Goal: Task Accomplishment & Management: Use online tool/utility

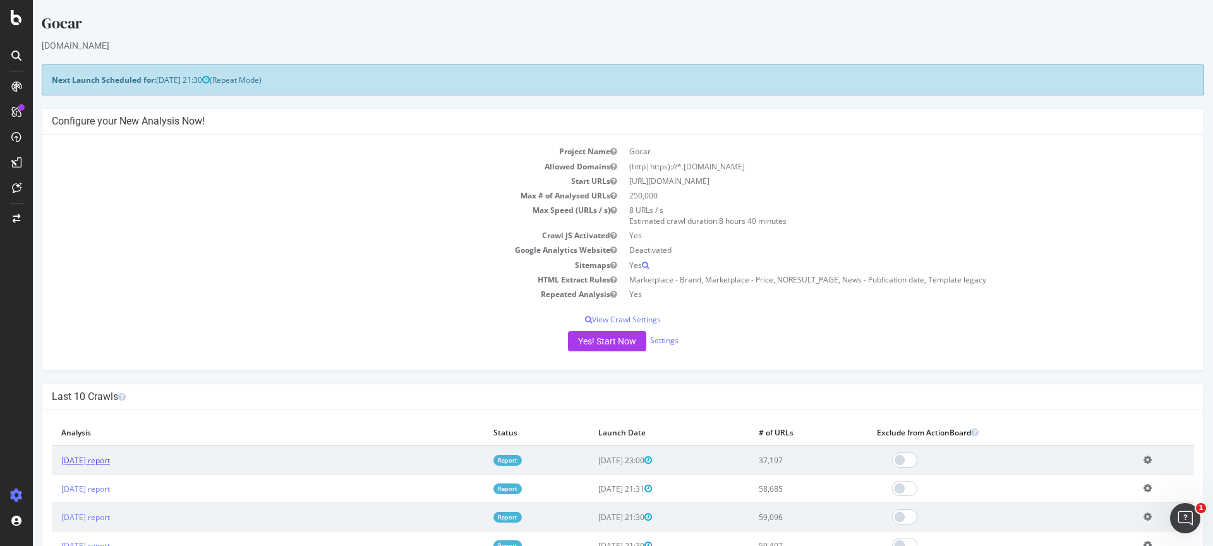
click at [110, 461] on link "2025 Aug. 27th report" at bounding box center [85, 460] width 49 height 11
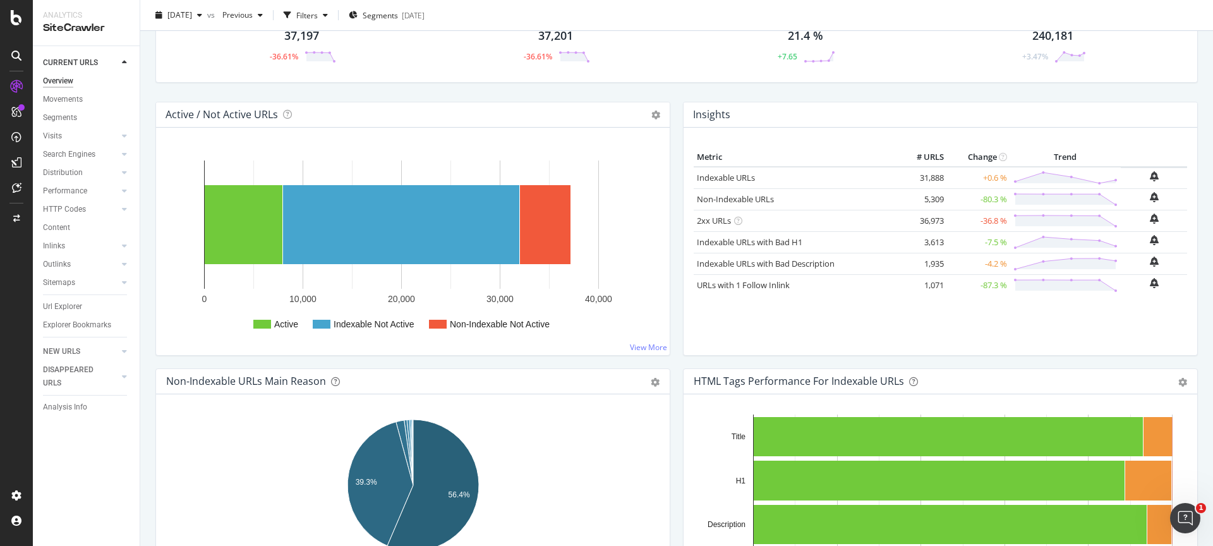
scroll to position [23, 0]
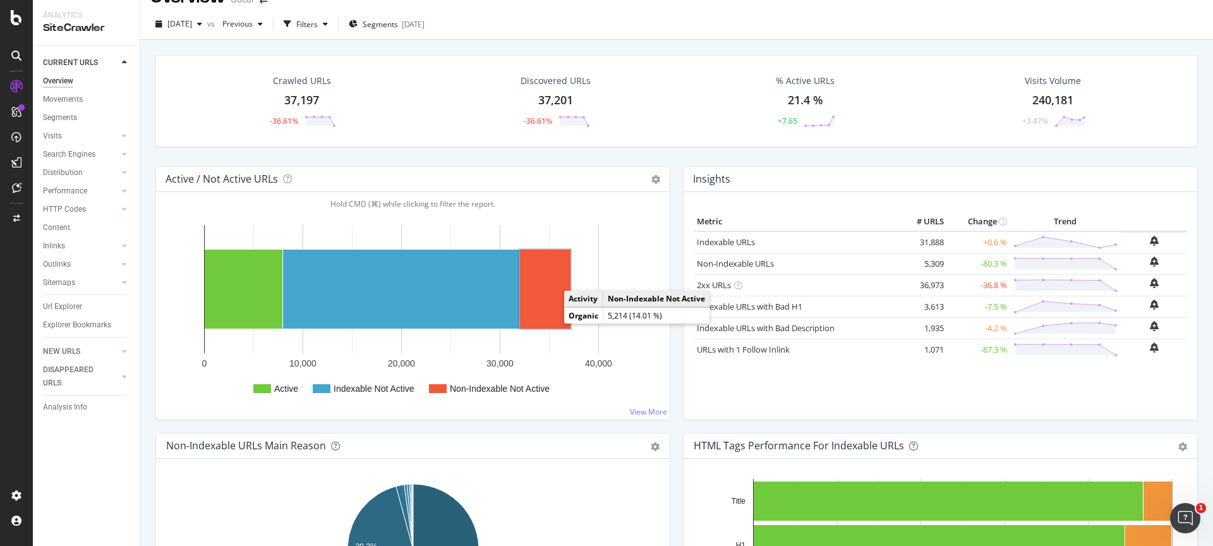
click at [548, 300] on rect "A chart." at bounding box center [545, 289] width 51 height 79
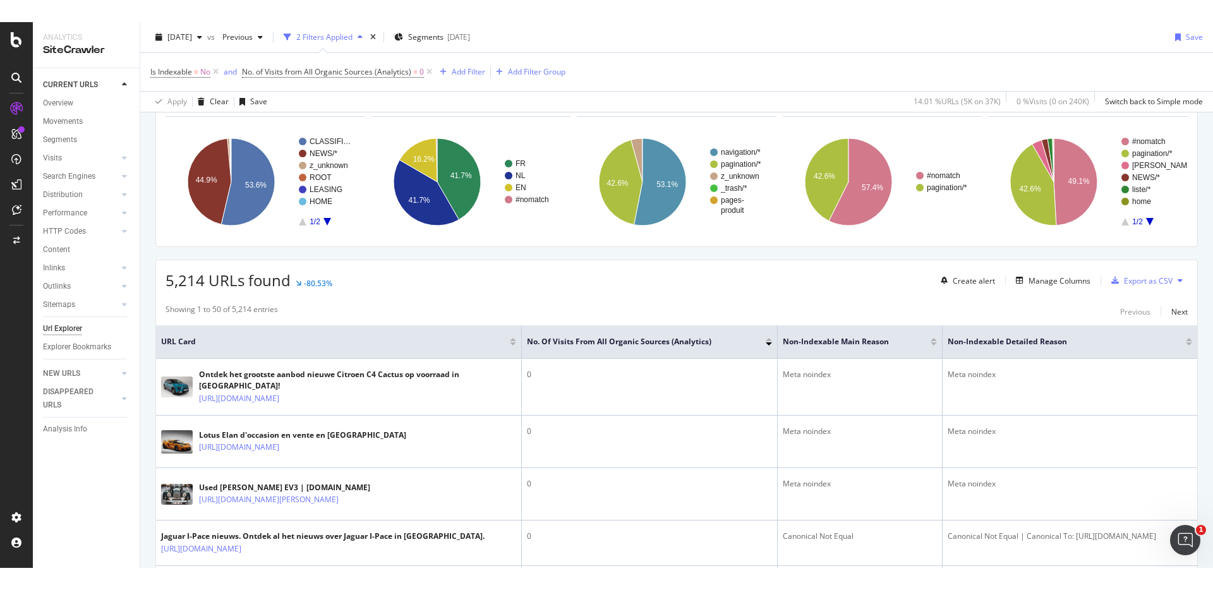
scroll to position [83, 0]
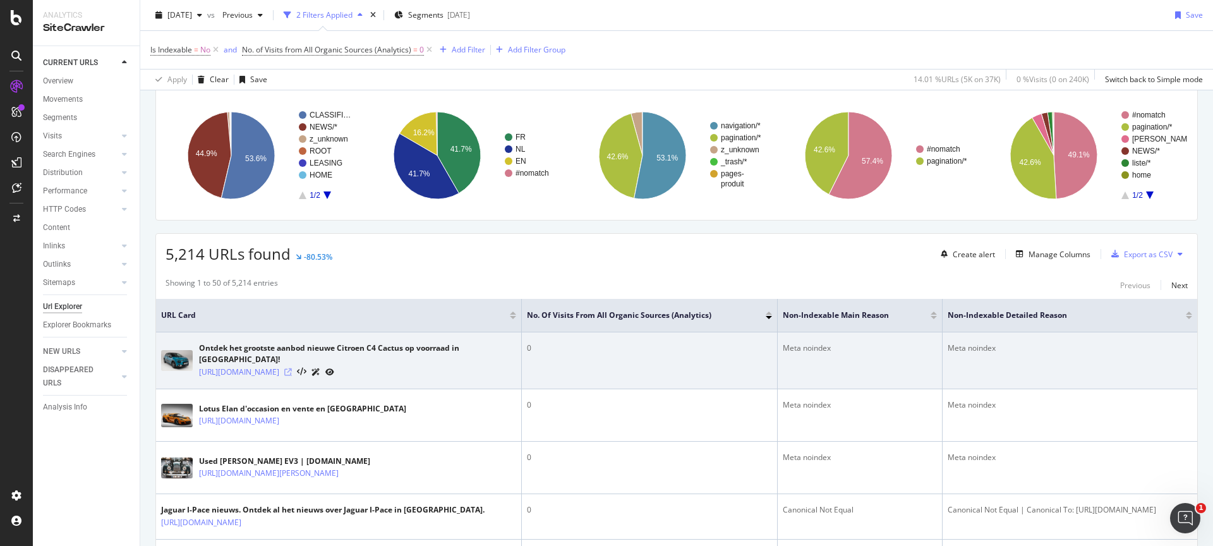
click at [292, 373] on icon at bounding box center [288, 372] width 8 height 8
click at [279, 372] on link "https://gocar.be/nl/nieuwe-auto/citroen/c4-cactus" at bounding box center [239, 372] width 80 height 13
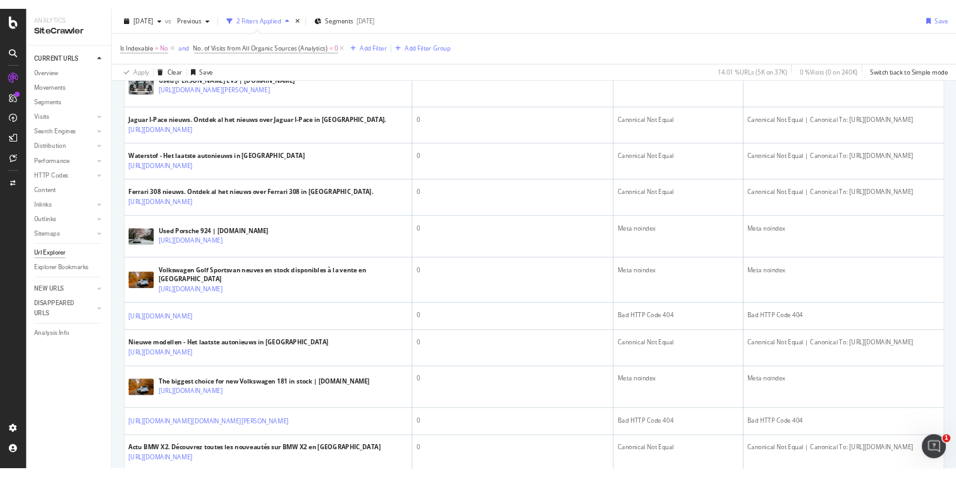
scroll to position [454, 0]
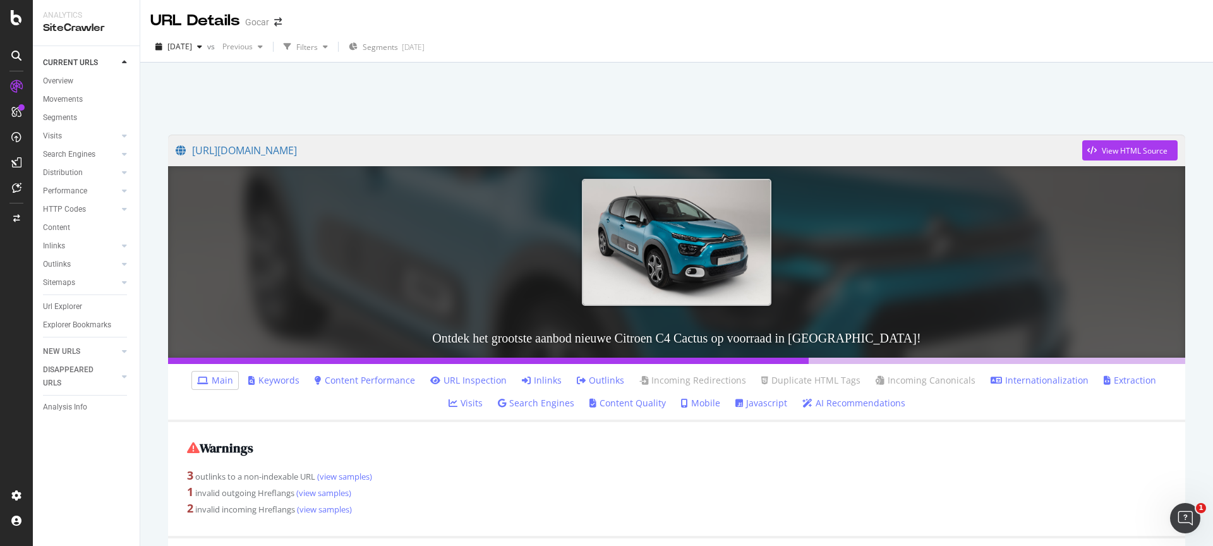
click at [529, 384] on link "Inlinks" at bounding box center [542, 380] width 40 height 13
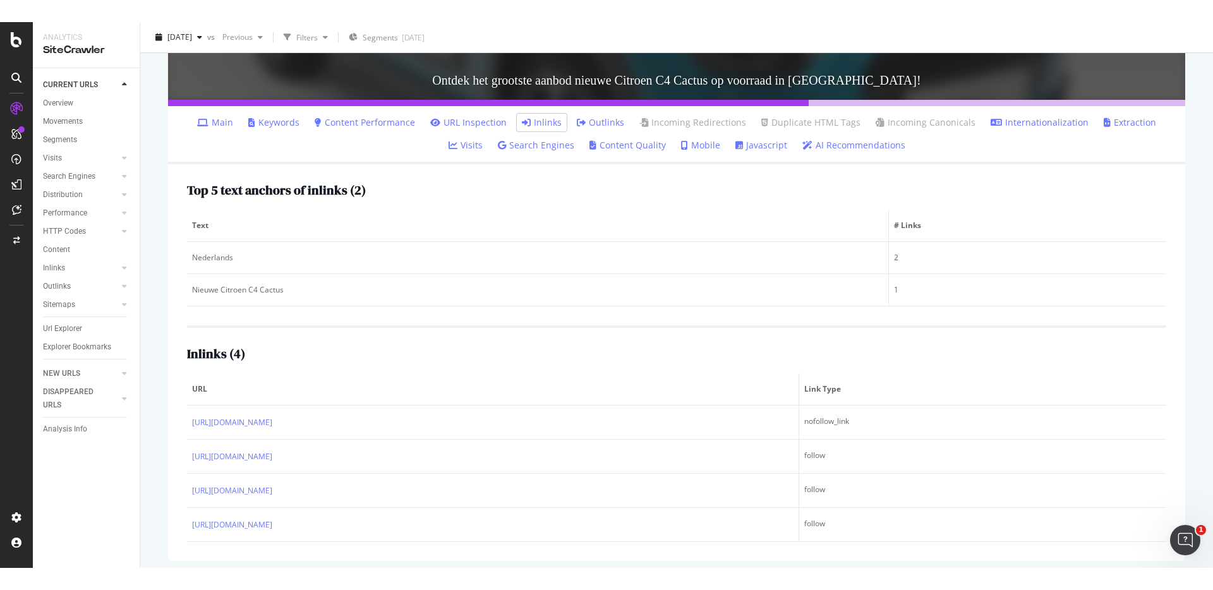
scroll to position [286, 0]
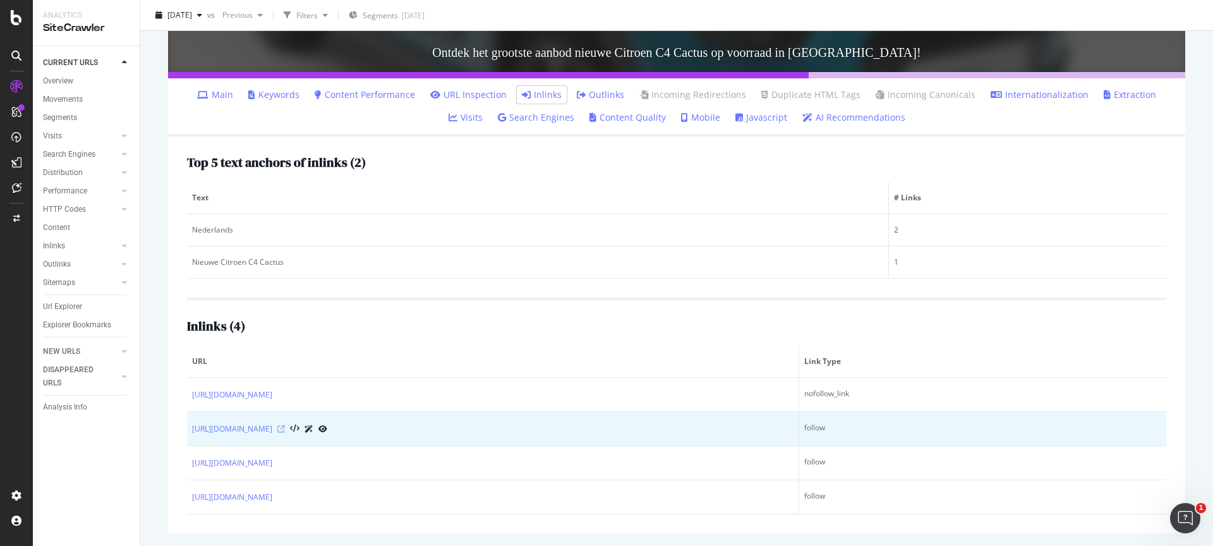
click at [285, 431] on icon at bounding box center [281, 429] width 8 height 8
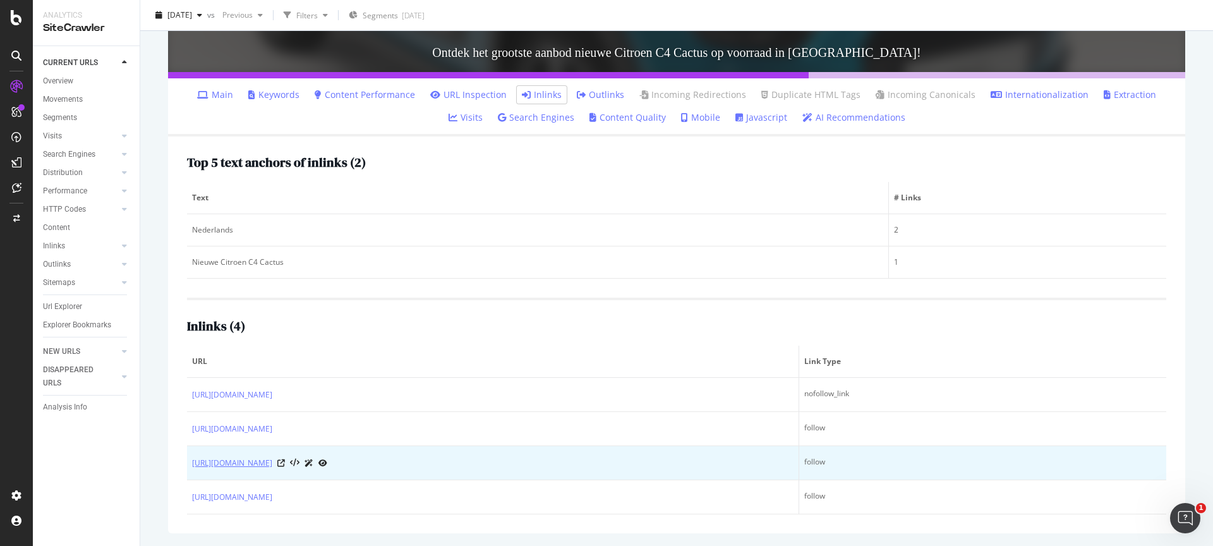
click at [272, 462] on link "https://gocar.be/nl/autonieuws/merken/citroen/c4-cactus" at bounding box center [232, 463] width 80 height 13
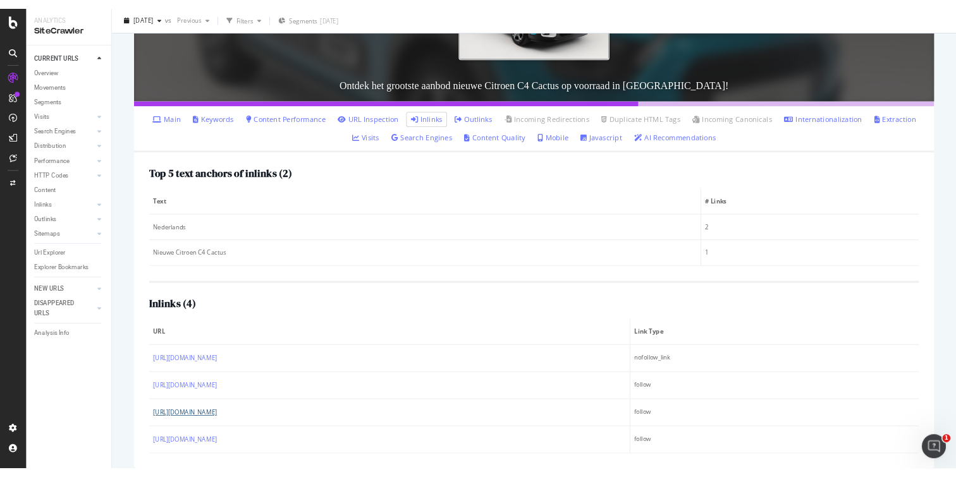
scroll to position [241, 0]
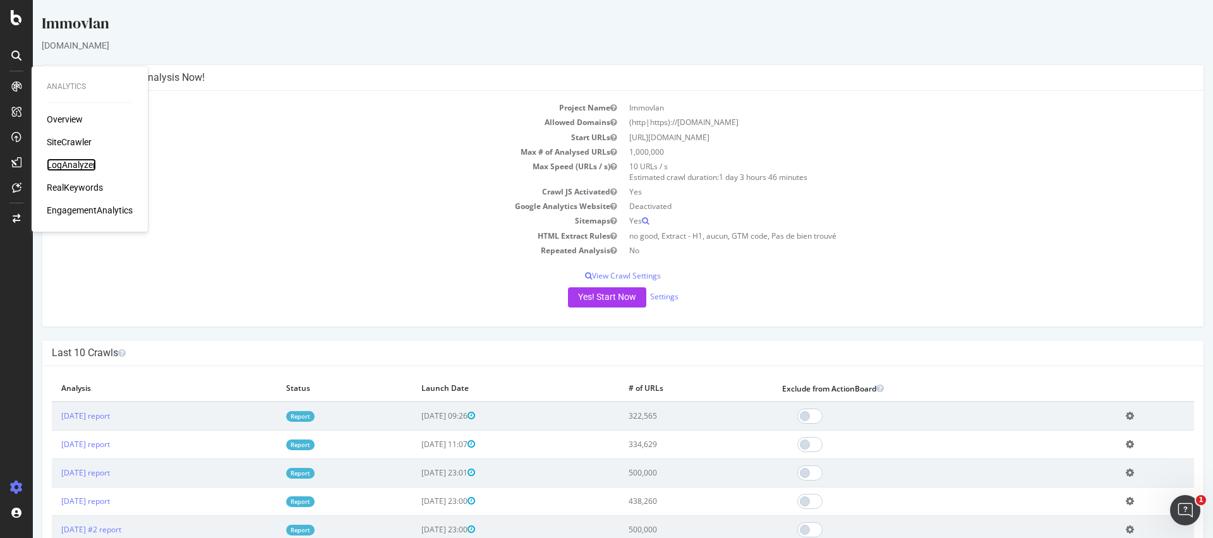
click at [68, 167] on div "LogAnalyzer" at bounding box center [71, 165] width 49 height 13
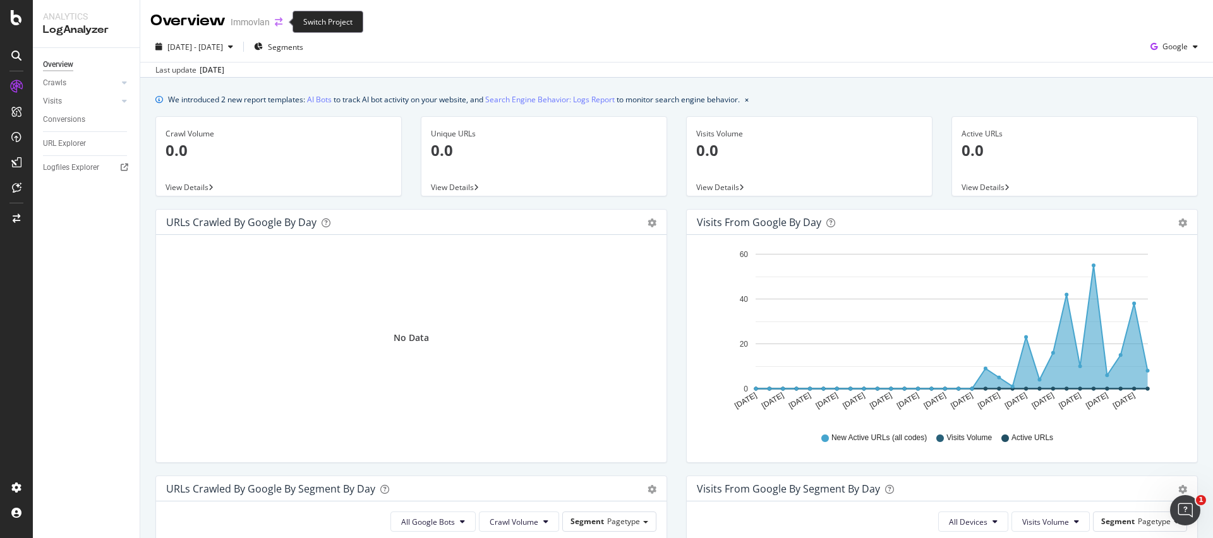
click at [276, 21] on icon "arrow-right-arrow-left" at bounding box center [279, 22] width 8 height 9
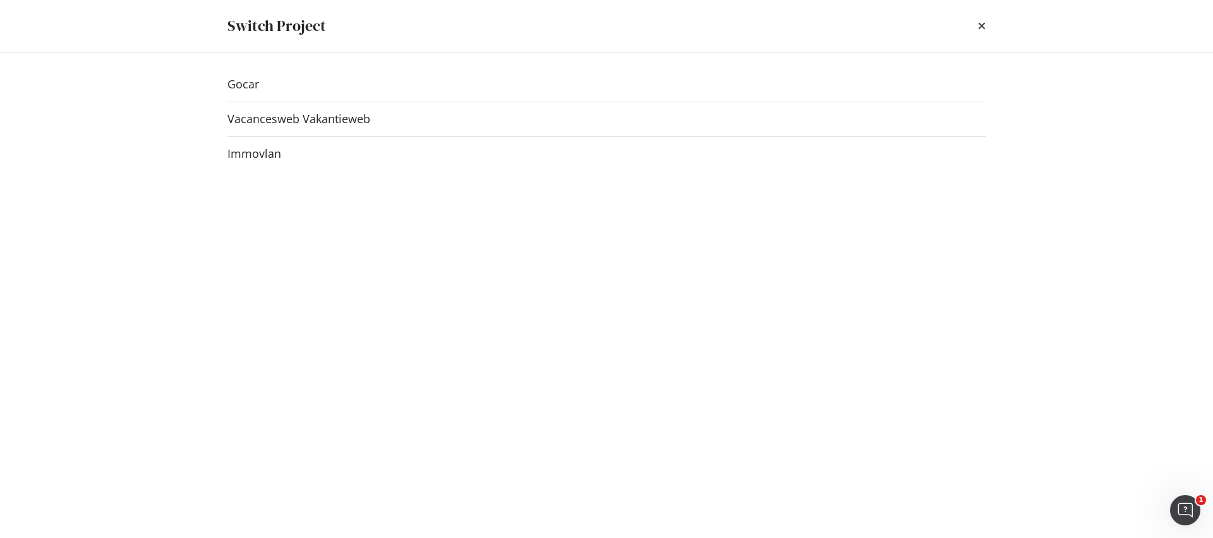
click at [250, 92] on div "Gocar Vacancesweb Vakantieweb Immovlan" at bounding box center [606, 295] width 809 height 486
click at [249, 88] on link "Gocar" at bounding box center [244, 84] width 32 height 13
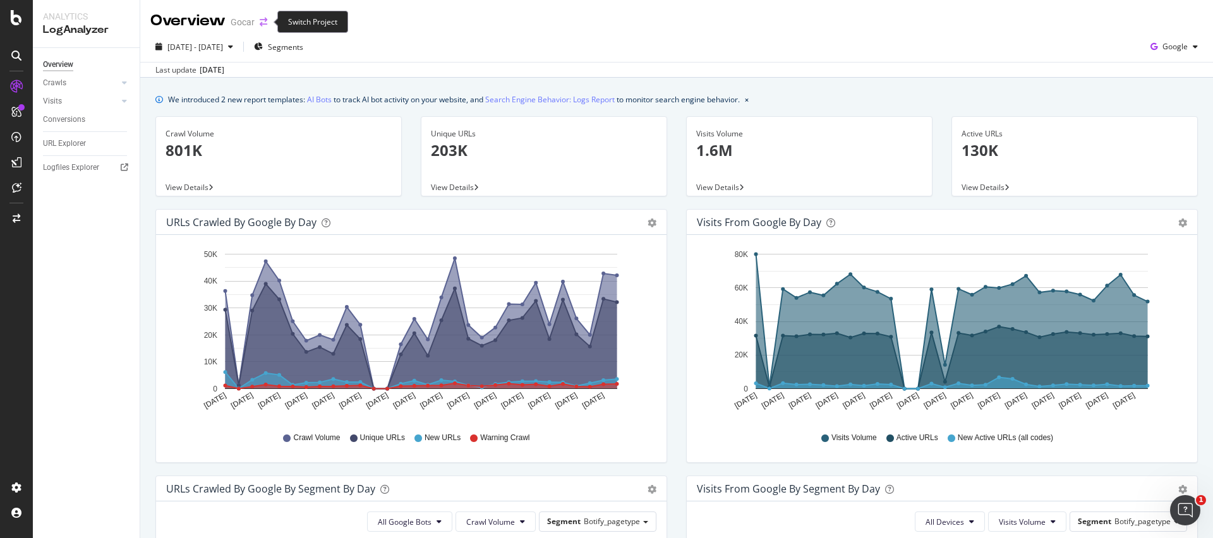
click at [262, 25] on icon "arrow-right-arrow-left" at bounding box center [264, 22] width 8 height 9
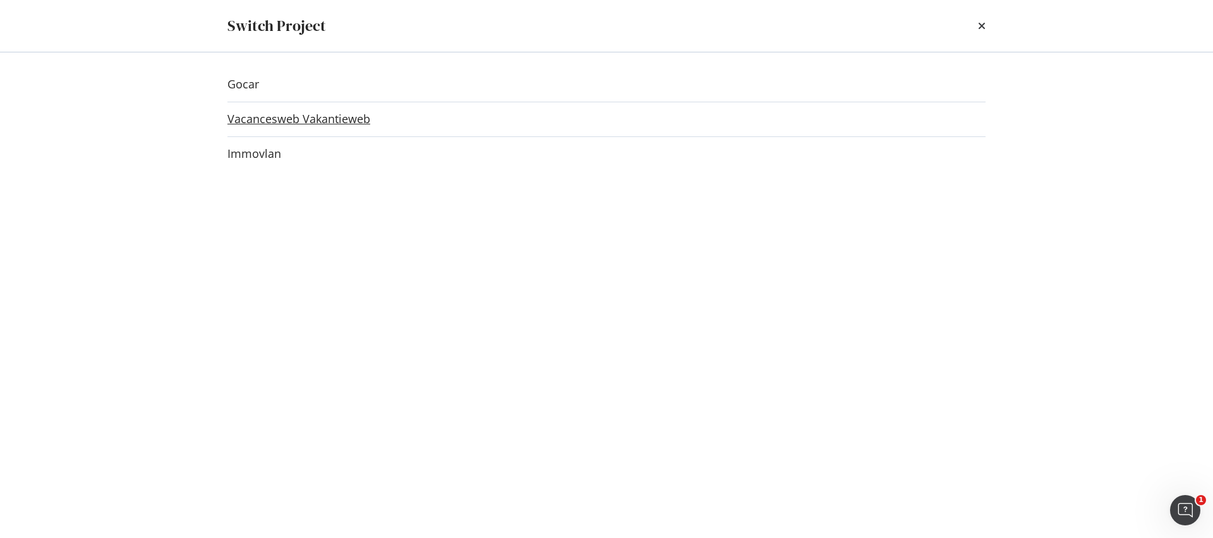
click at [286, 121] on link "Vacancesweb Vakantieweb" at bounding box center [299, 118] width 143 height 13
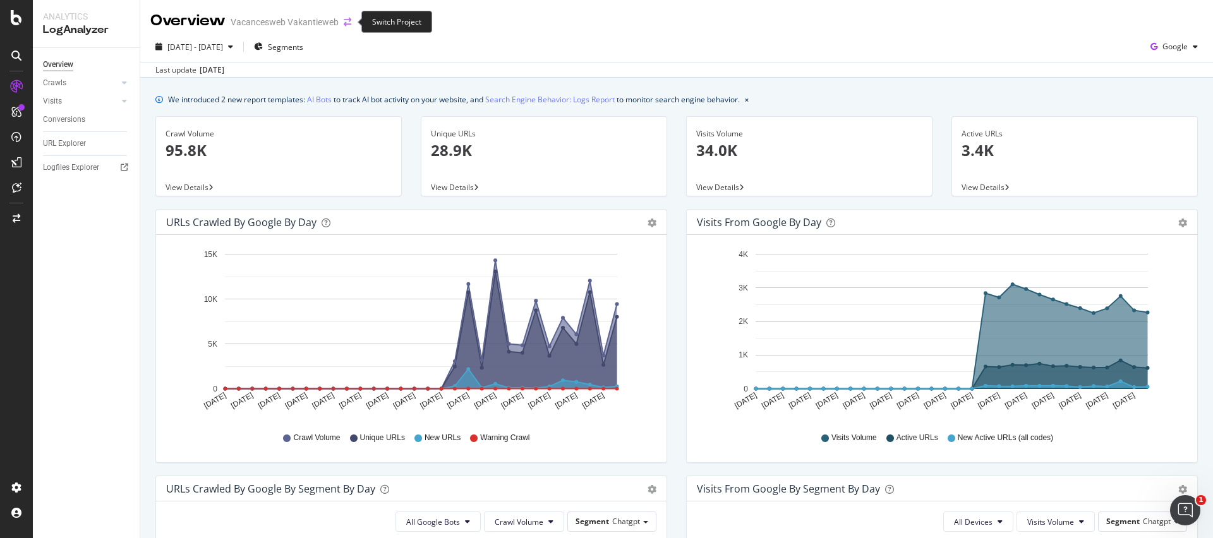
click at [348, 21] on icon "arrow-right-arrow-left" at bounding box center [348, 22] width 8 height 9
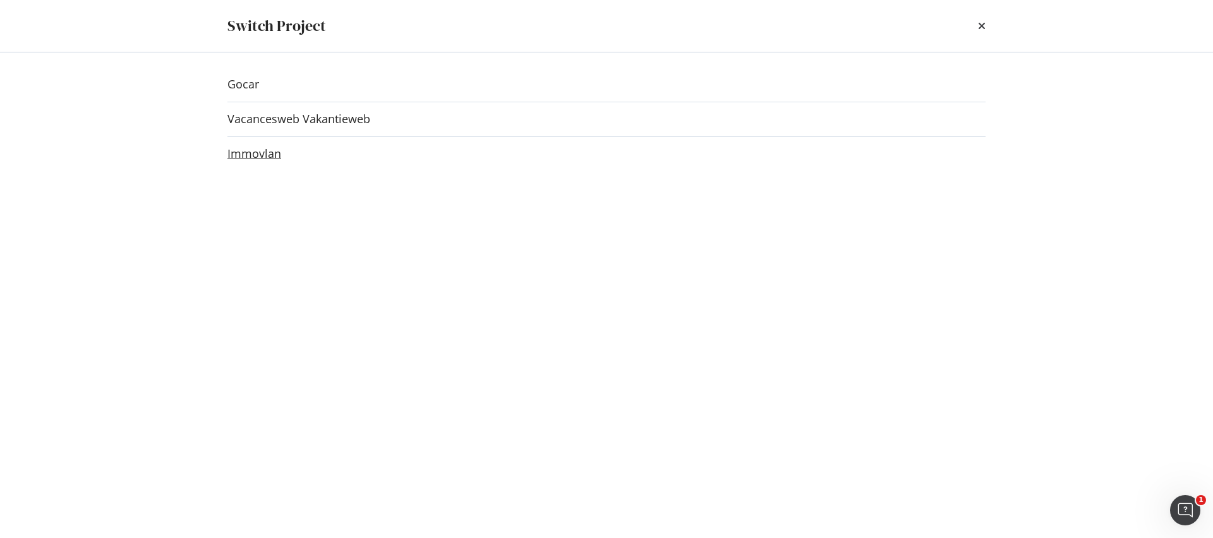
click at [266, 158] on link "Immovlan" at bounding box center [255, 153] width 54 height 13
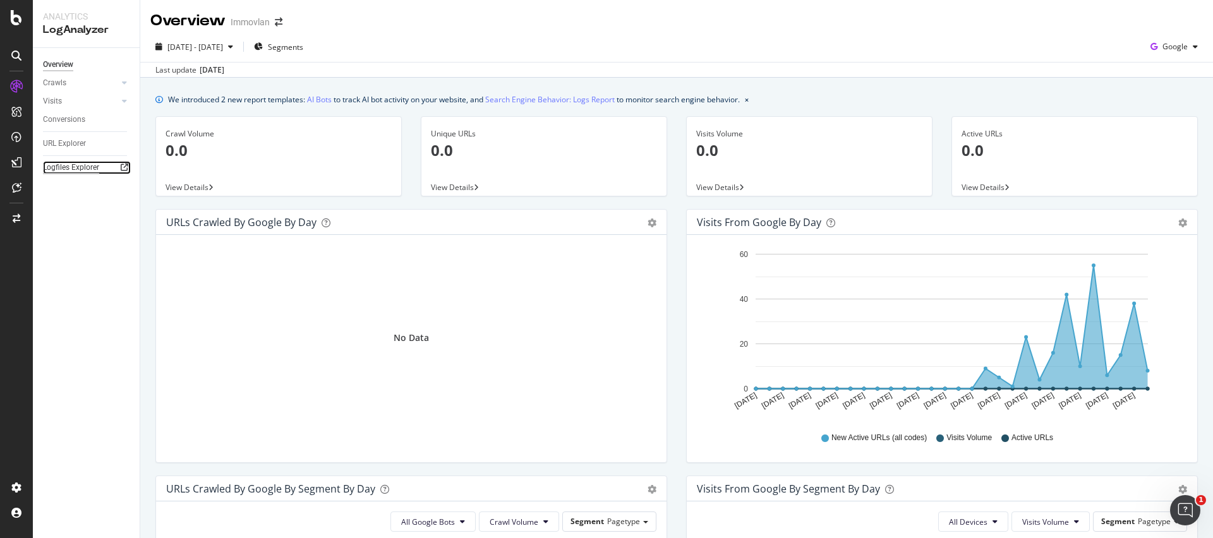
click at [78, 169] on div "Logfiles Explorer" at bounding box center [71, 167] width 56 height 13
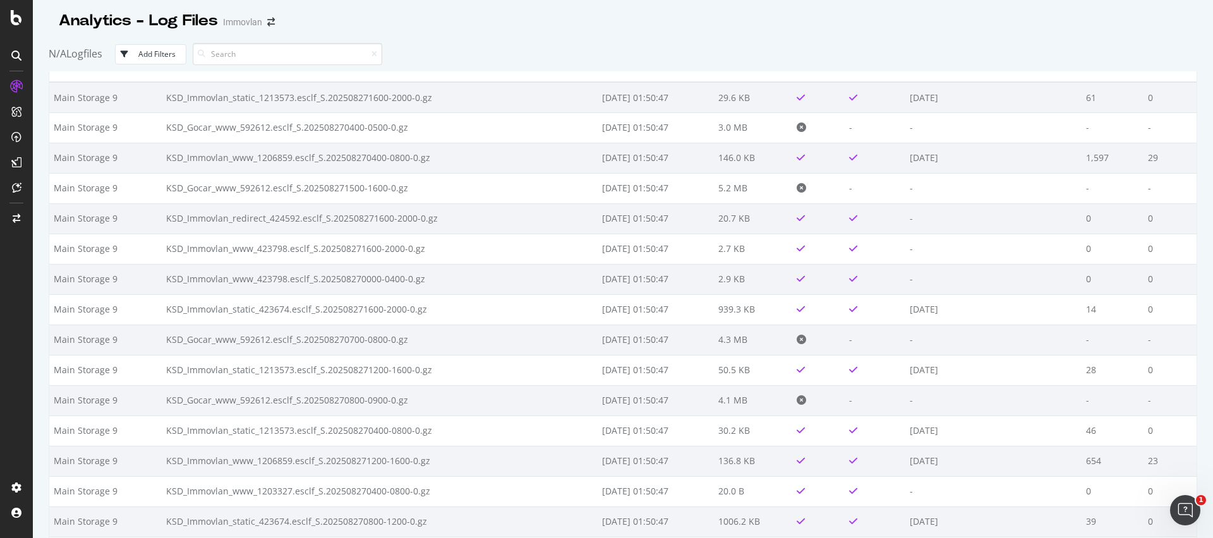
scroll to position [33, 0]
